Goal: Browse casually: Explore the website without a specific task or goal

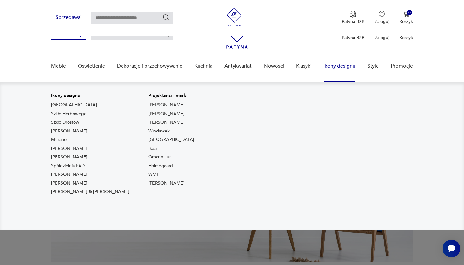
scroll to position [325, 0]
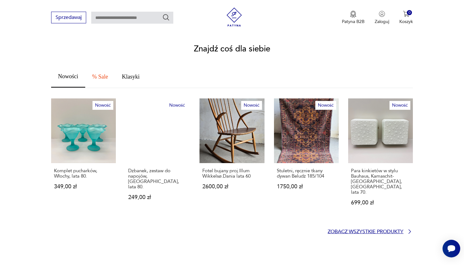
click at [354, 230] on p "Zobacz wszystkie produkty" at bounding box center [366, 232] width 76 height 4
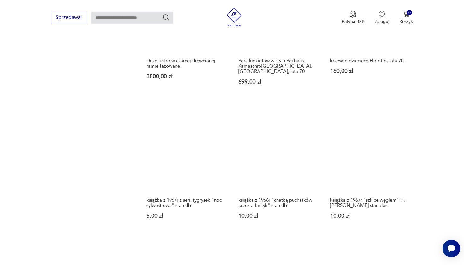
scroll to position [608, 0]
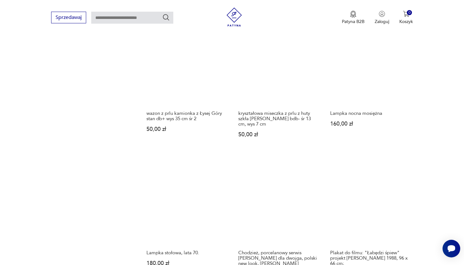
scroll to position [534, 0]
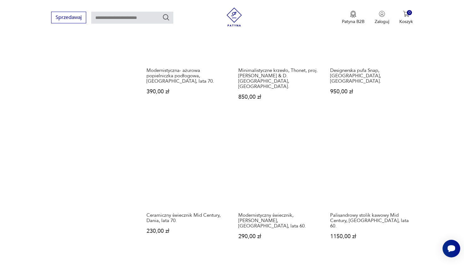
scroll to position [509, 0]
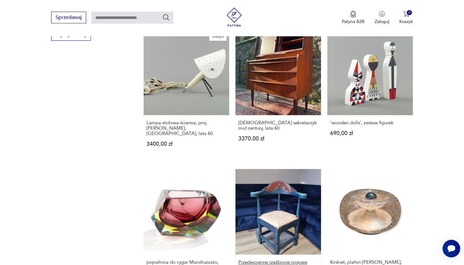
scroll to position [501, 0]
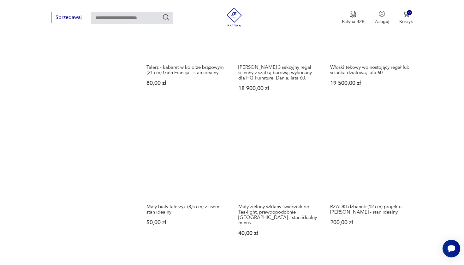
scroll to position [519, 0]
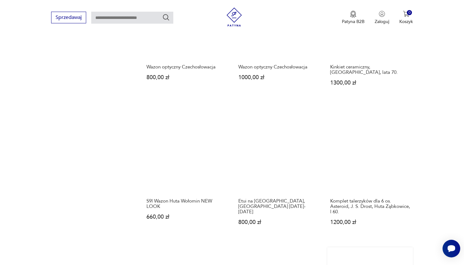
scroll to position [520, 0]
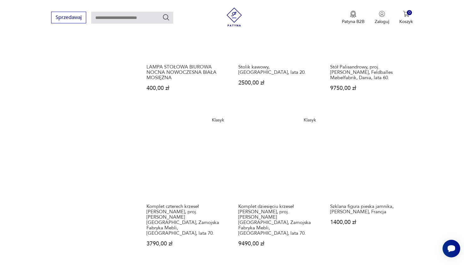
scroll to position [537, 0]
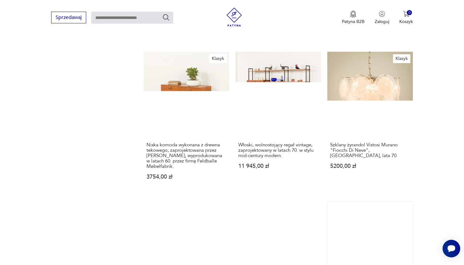
scroll to position [571, 0]
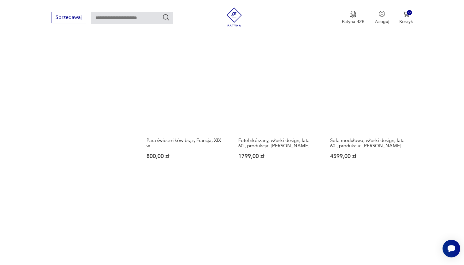
scroll to position [578, 0]
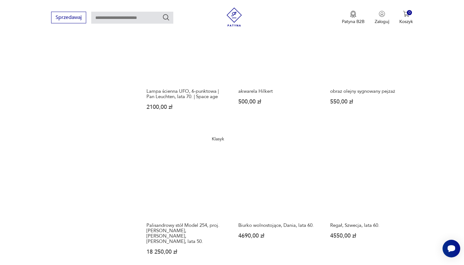
scroll to position [590, 0]
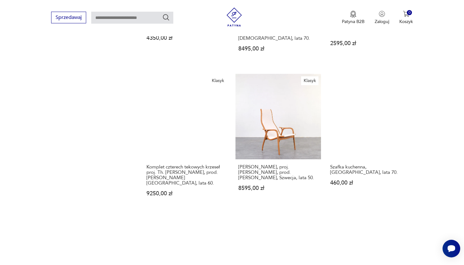
scroll to position [575, 0]
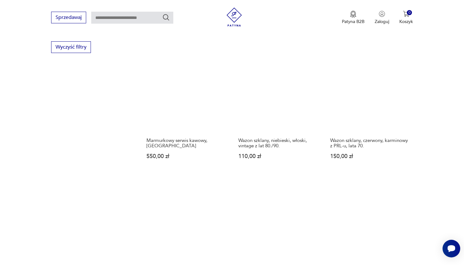
scroll to position [583, 0]
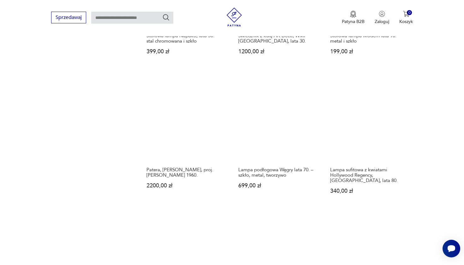
scroll to position [582, 0]
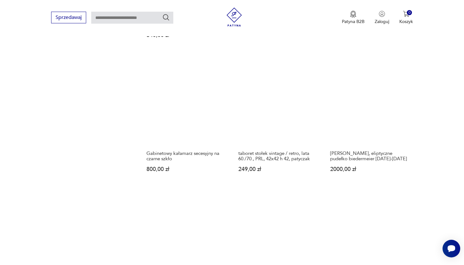
scroll to position [579, 0]
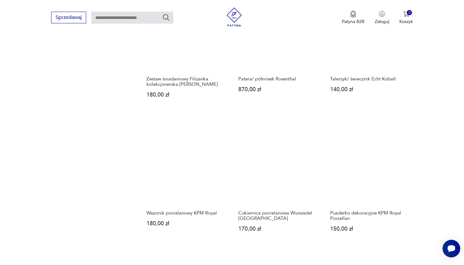
scroll to position [564, 0]
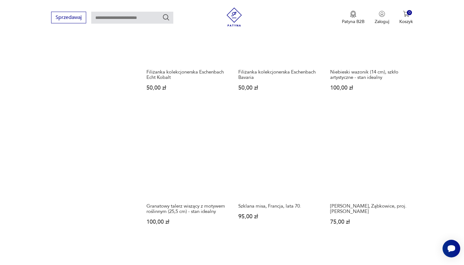
scroll to position [616, 0]
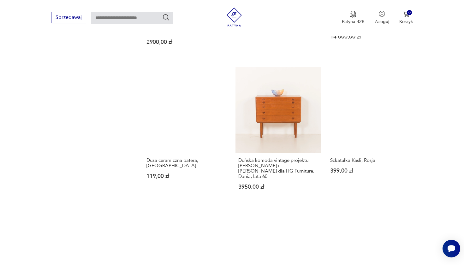
scroll to position [579, 0]
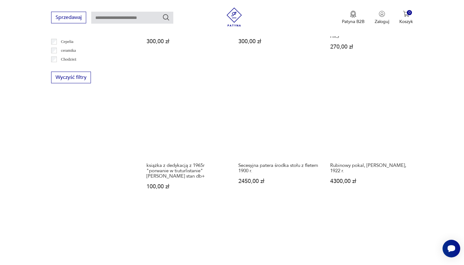
scroll to position [400, 0]
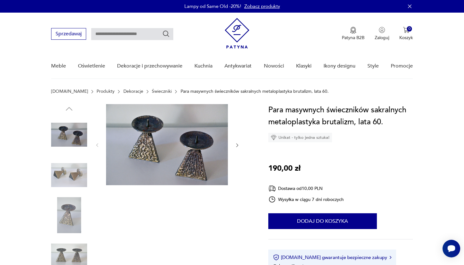
click at [71, 159] on img at bounding box center [69, 175] width 36 height 36
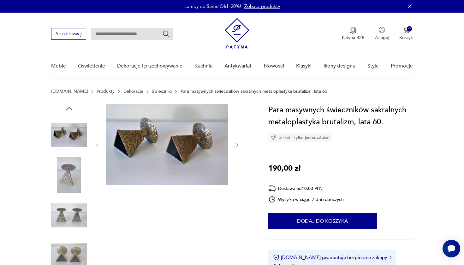
click at [72, 163] on img at bounding box center [69, 175] width 36 height 36
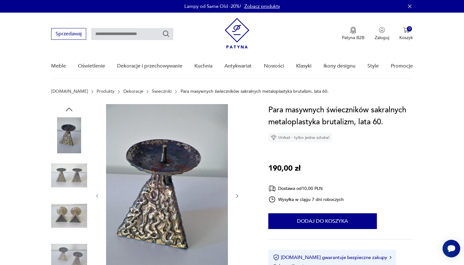
click at [72, 163] on img at bounding box center [69, 175] width 36 height 36
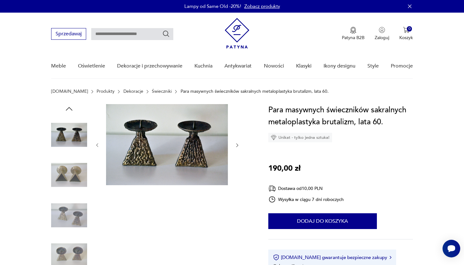
click at [71, 173] on img at bounding box center [69, 175] width 36 height 36
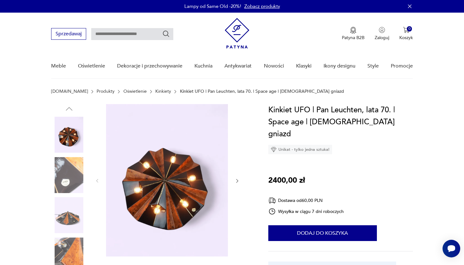
click at [71, 173] on img at bounding box center [69, 175] width 36 height 36
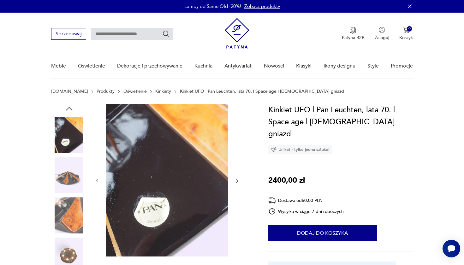
click at [71, 173] on img at bounding box center [69, 175] width 36 height 36
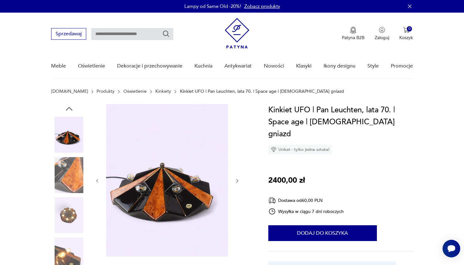
click at [71, 173] on img at bounding box center [69, 175] width 36 height 36
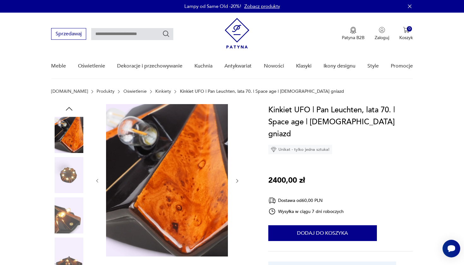
click at [71, 173] on img at bounding box center [69, 175] width 36 height 36
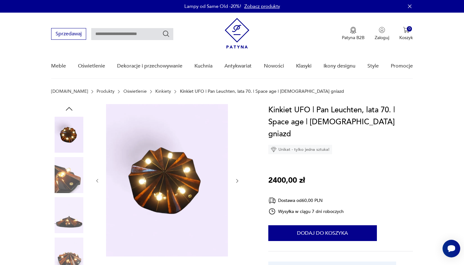
click at [71, 173] on img at bounding box center [69, 175] width 36 height 36
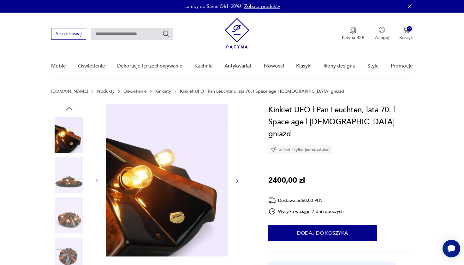
click at [71, 173] on img at bounding box center [69, 175] width 36 height 36
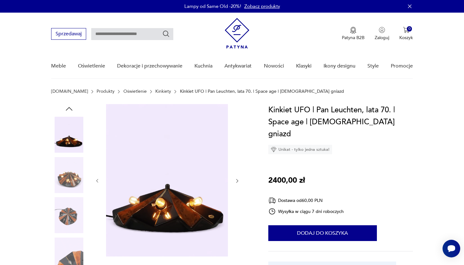
click at [71, 173] on img at bounding box center [69, 175] width 36 height 36
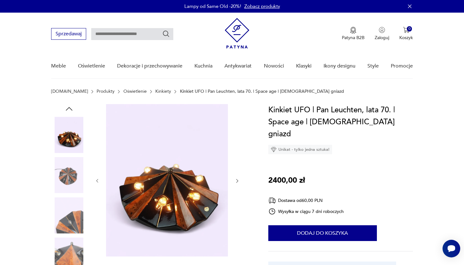
click at [71, 173] on img at bounding box center [69, 175] width 36 height 36
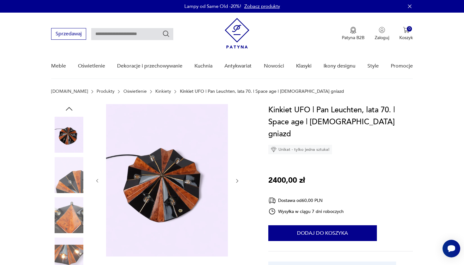
click at [71, 173] on img at bounding box center [69, 175] width 36 height 36
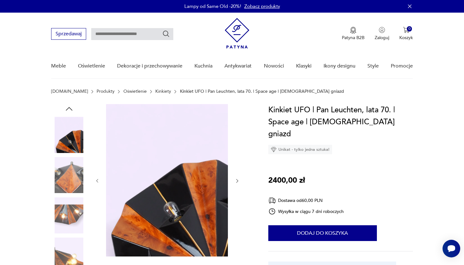
click at [71, 173] on img at bounding box center [69, 175] width 36 height 36
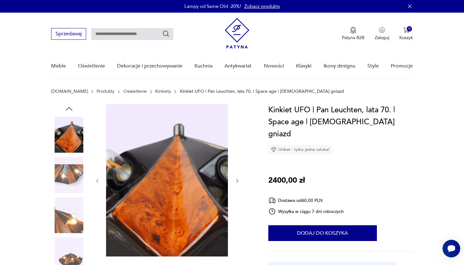
click at [71, 173] on img at bounding box center [69, 175] width 36 height 36
